Goal: Information Seeking & Learning: Learn about a topic

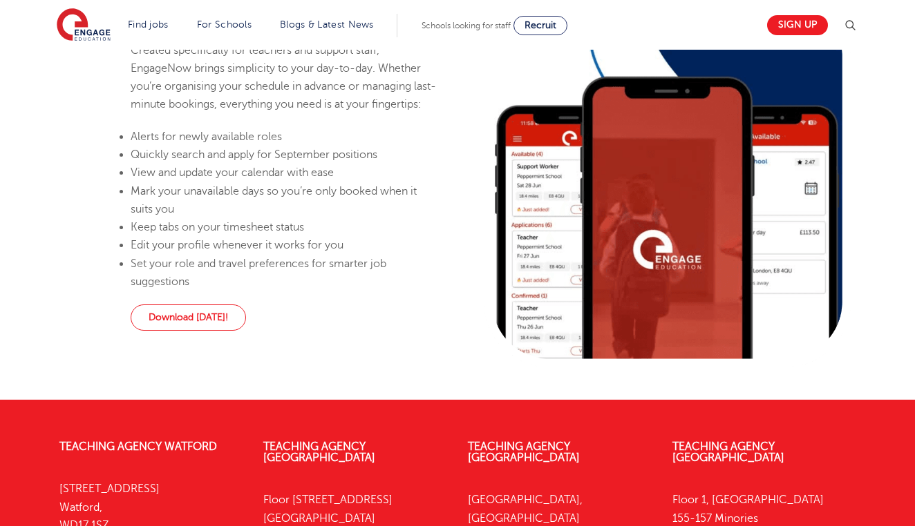
scroll to position [620, 0]
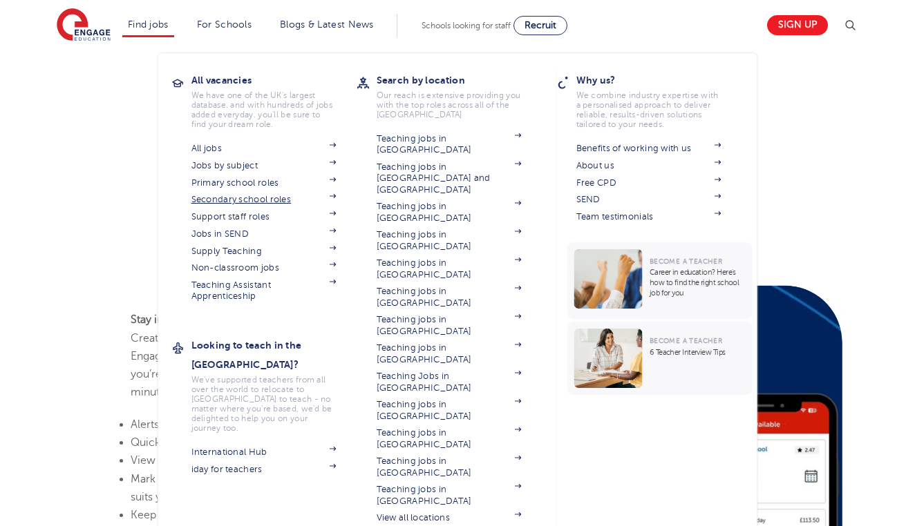
click at [220, 196] on link "Secondary school roles" at bounding box center [263, 199] width 145 height 11
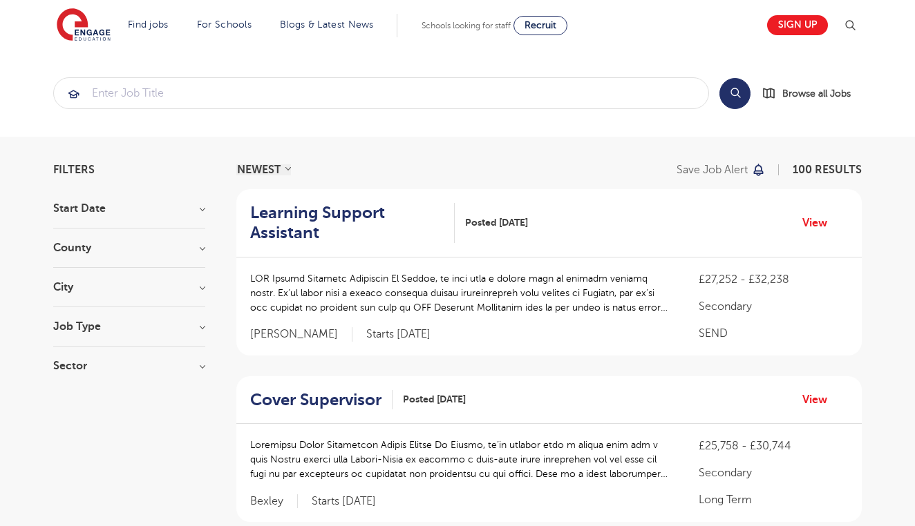
click at [152, 240] on section "Start Date November 52 October 43 January 4 December 1 Show more County Leeds 2…" at bounding box center [129, 294] width 152 height 182
click at [137, 265] on div "County Leeds 22 West Sussex 10 Bradford 7 East Sussex 5 Bromley 4 Show more" at bounding box center [129, 255] width 152 height 26
click at [181, 258] on div "County Leeds 22 West Sussex 10 Bradford 7 East Sussex 5 Bromley 4 Show more" at bounding box center [129, 255] width 152 height 26
click at [201, 250] on h3 "County" at bounding box center [129, 247] width 152 height 11
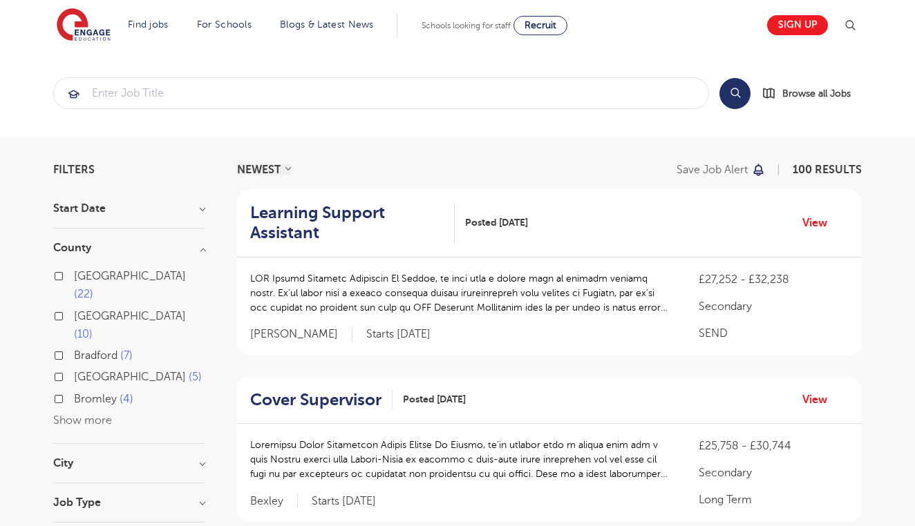
click at [102, 371] on span "East Sussex" at bounding box center [130, 377] width 112 height 12
click at [83, 371] on input "East Sussex 5" at bounding box center [78, 375] width 9 height 9
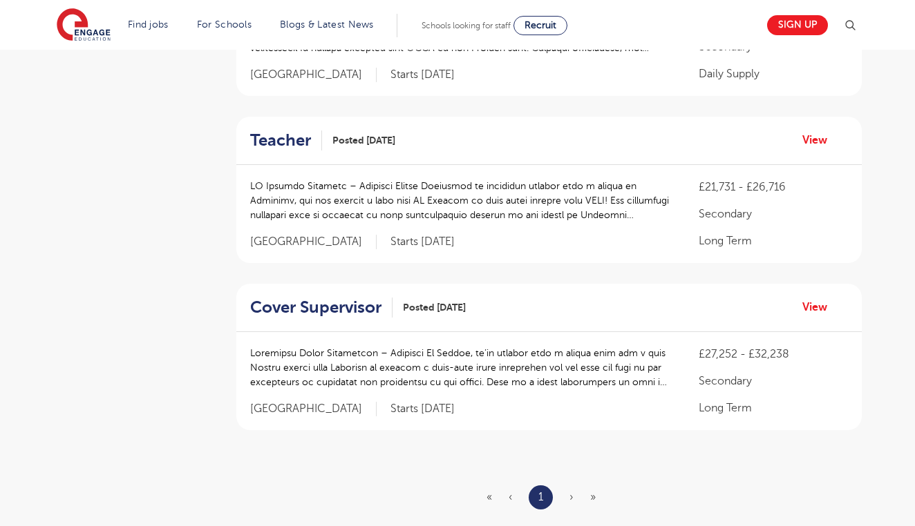
scroll to position [663, 0]
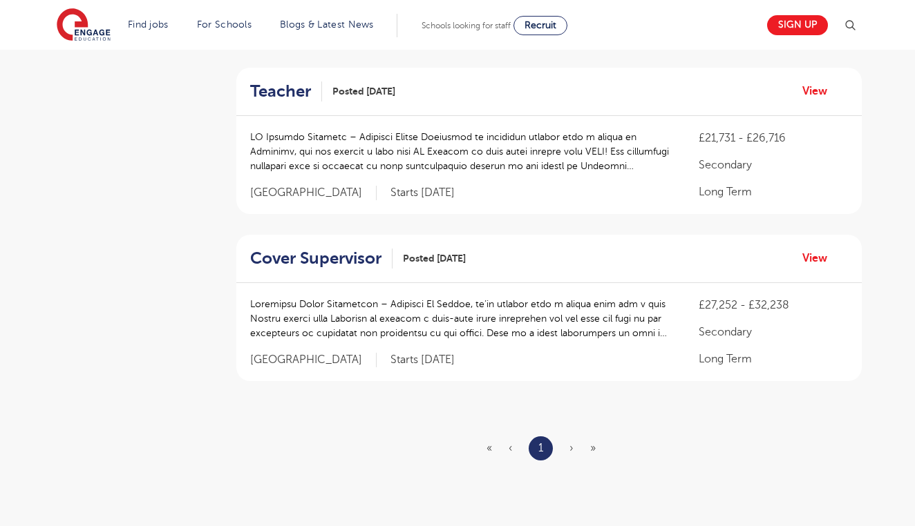
click at [569, 445] on span "›" at bounding box center [571, 448] width 4 height 12
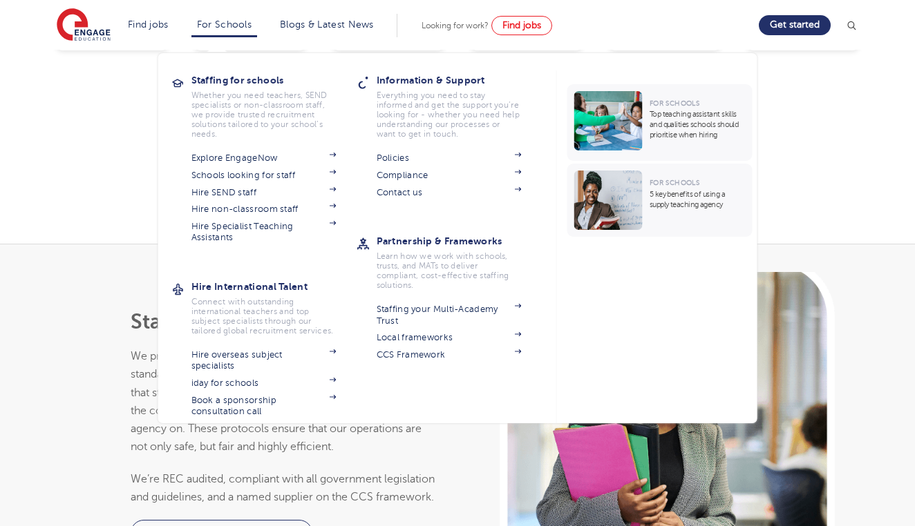
scroll to position [2202, 0]
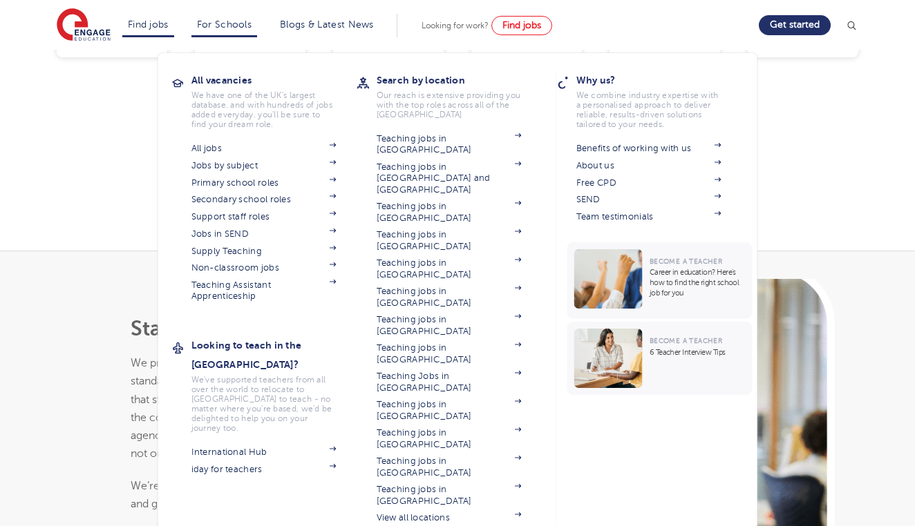
click at [160, 30] on li "Find jobs All vacancies We have one of the UK's largest database. and with hund…" at bounding box center [148, 25] width 52 height 23
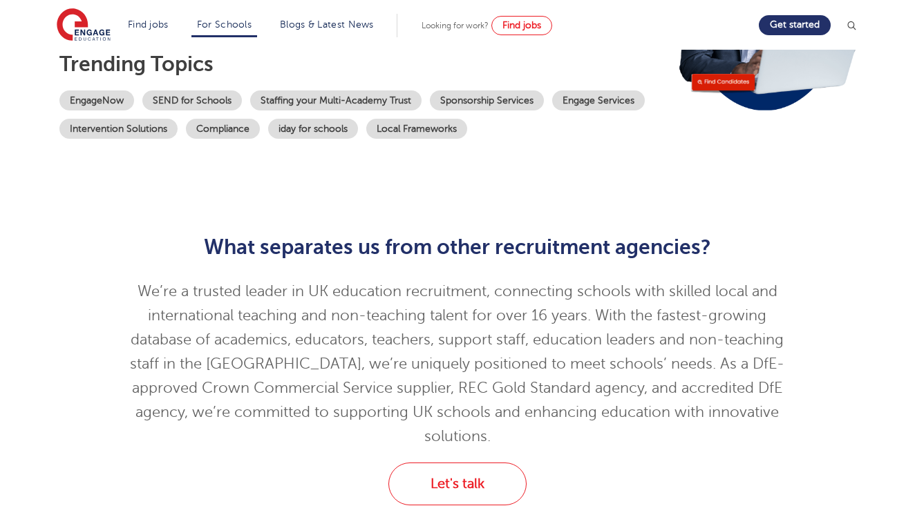
scroll to position [276, 0]
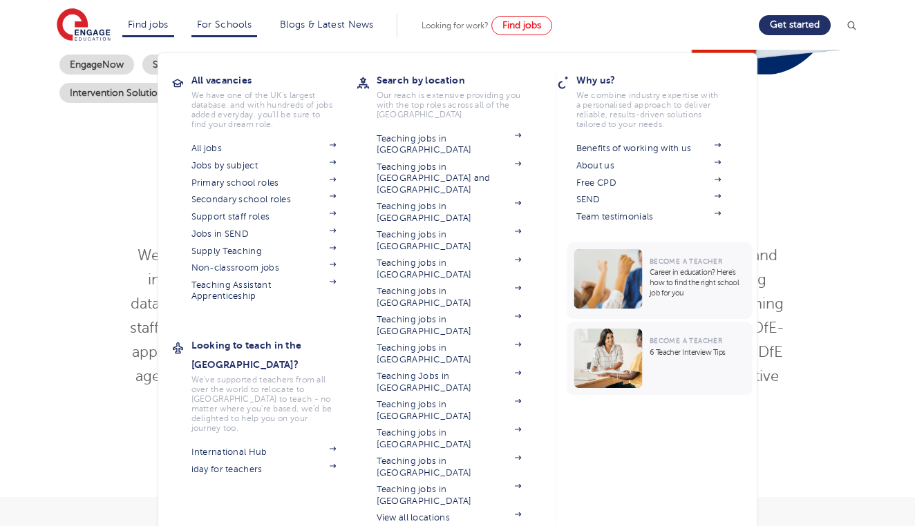
click at [144, 17] on li "Find jobs All vacancies We have one of the UK's largest database. and with hund…" at bounding box center [148, 25] width 52 height 23
click at [210, 146] on link "All jobs" at bounding box center [263, 148] width 145 height 11
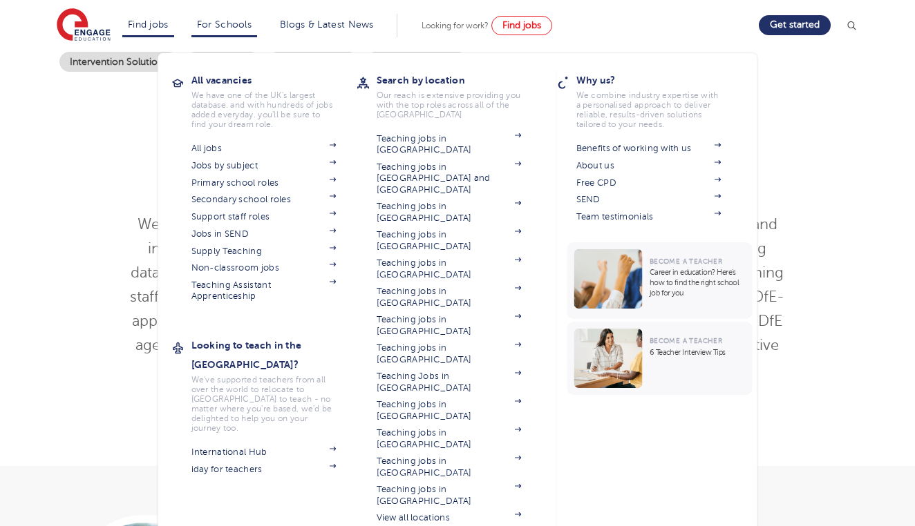
scroll to position [308, 0]
click at [263, 198] on link "Secondary school roles" at bounding box center [263, 199] width 145 height 11
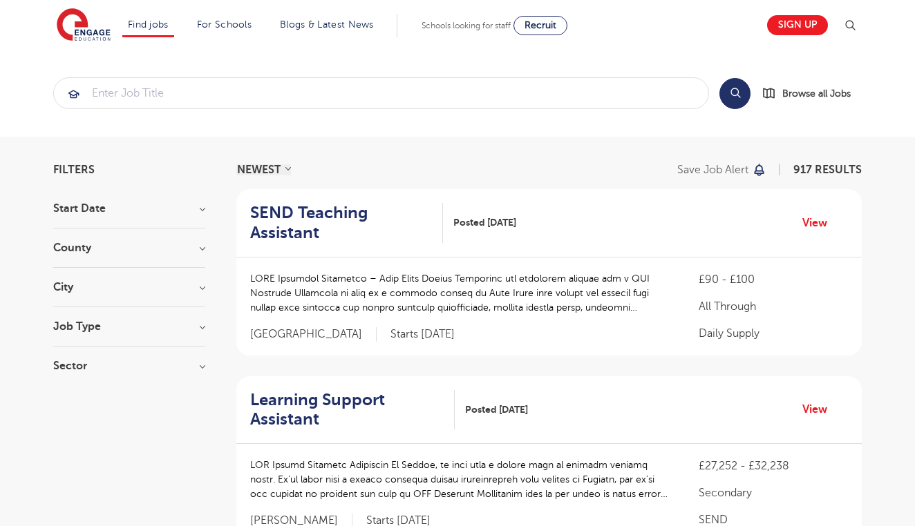
scroll to position [1579, 0]
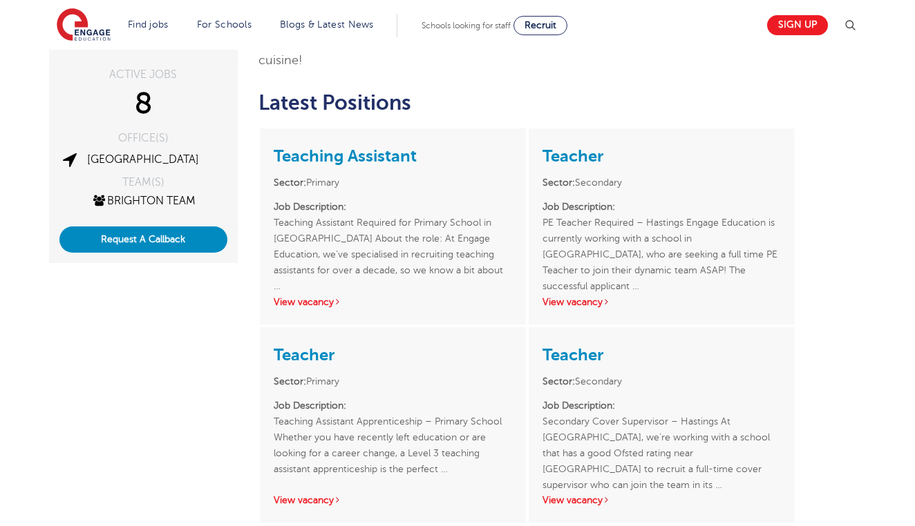
scroll to position [234, 0]
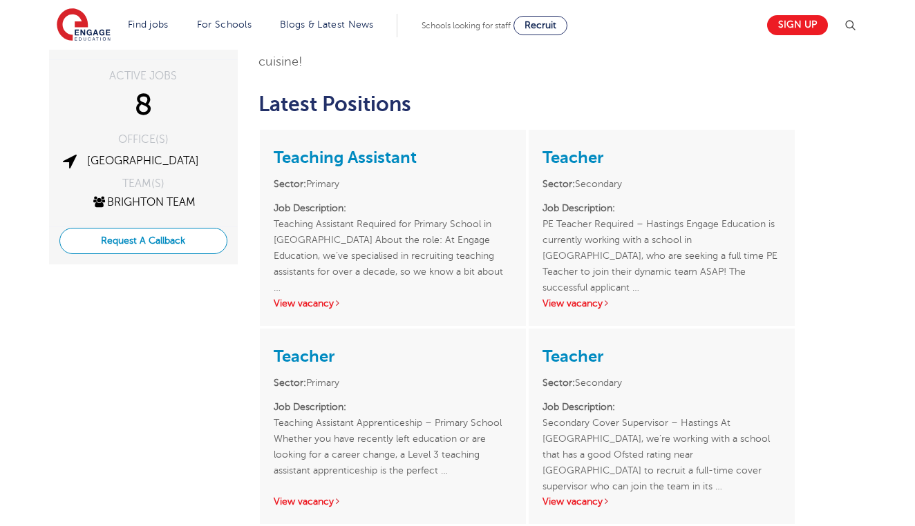
click at [198, 236] on button "Request A Callback" at bounding box center [143, 241] width 168 height 26
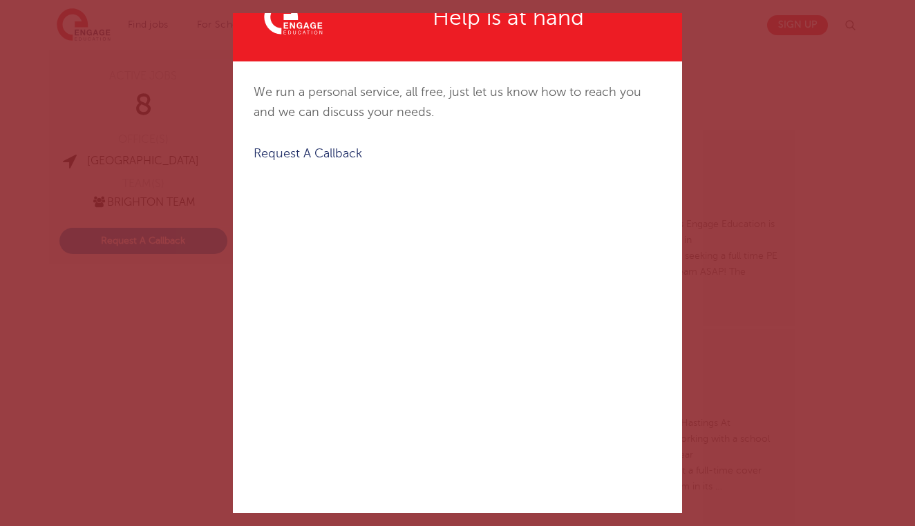
scroll to position [292, 0]
click at [540, 323] on div "✕ Created with Sketch. Help is at hand We run a personal service, all free, jus…" at bounding box center [457, 263] width 449 height 500
click at [464, 318] on div "✕ Created with Sketch. Help is at hand We run a personal service, all free, jus…" at bounding box center [457, 263] width 449 height 500
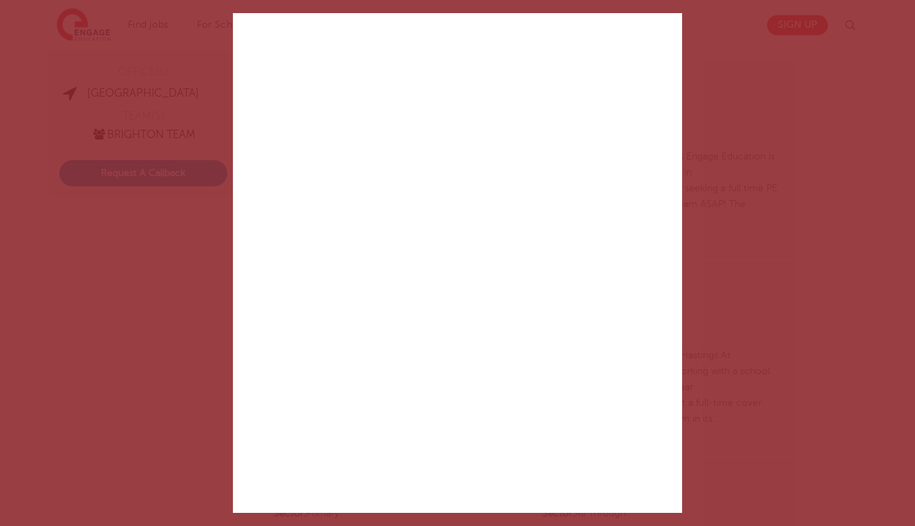
scroll to position [0, 0]
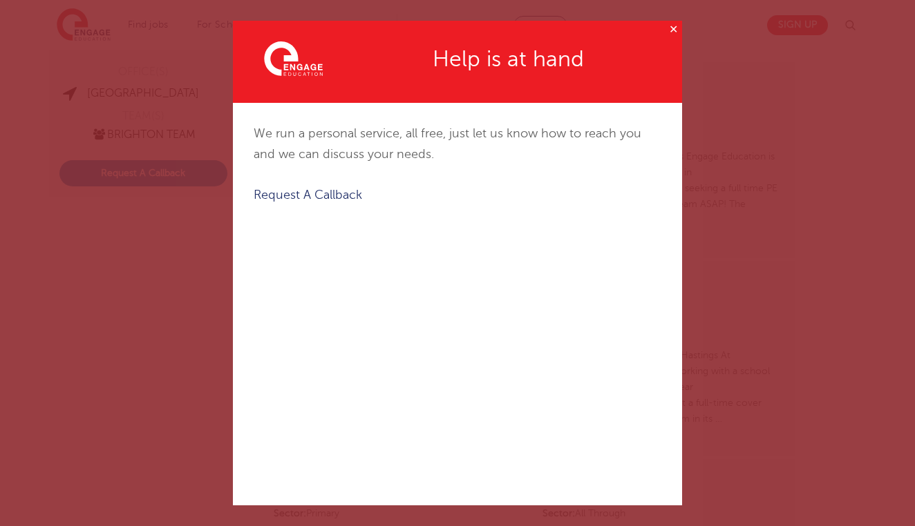
click at [651, 47] on div "Help is at hand" at bounding box center [509, 59] width 306 height 37
click at [658, 30] on div "Created with Sketch. Help is at hand" at bounding box center [457, 62] width 449 height 82
click at [658, 39] on div "Created with Sketch. Help is at hand" at bounding box center [457, 62] width 449 height 82
click at [675, 28] on button "✕" at bounding box center [673, 29] width 17 height 17
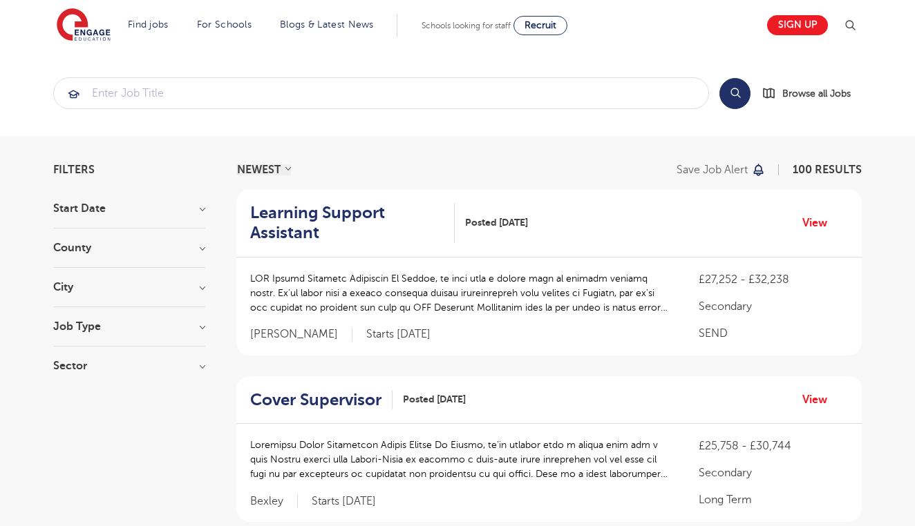
click at [314, 1] on section "Find jobs All vacancies We have one of the UK's largest database. and with hund…" at bounding box center [408, 25] width 702 height 50
